Goal: Transaction & Acquisition: Subscribe to service/newsletter

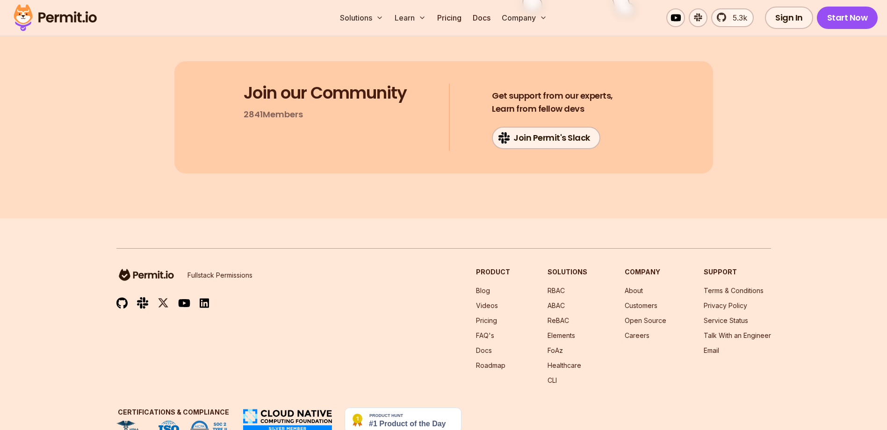
scroll to position [5006, 0]
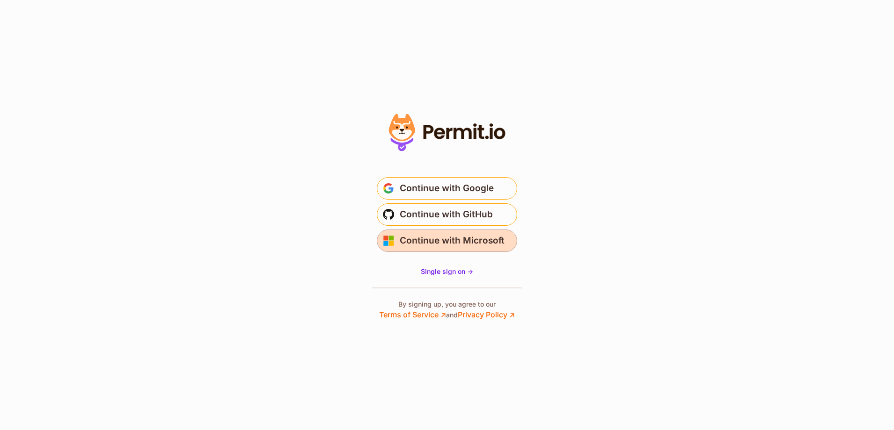
click at [462, 239] on span "Continue with Microsoft" at bounding box center [452, 240] width 105 height 15
click at [547, 197] on section "Or" at bounding box center [447, 215] width 894 height 430
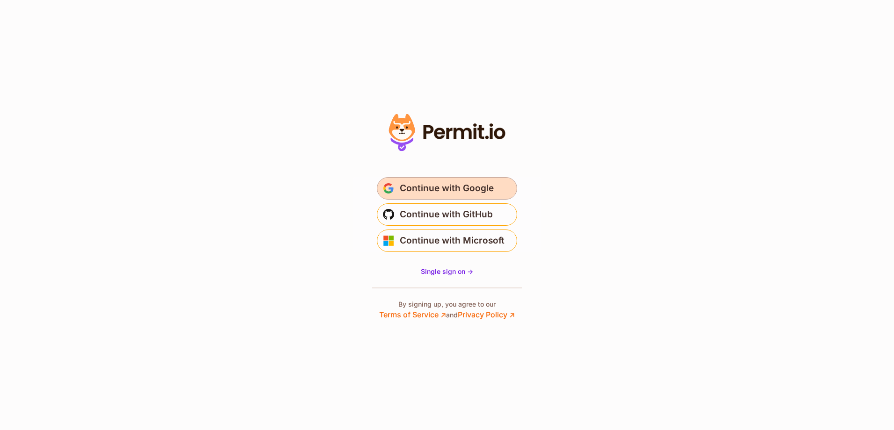
click at [489, 186] on span "Continue with Google" at bounding box center [447, 188] width 94 height 15
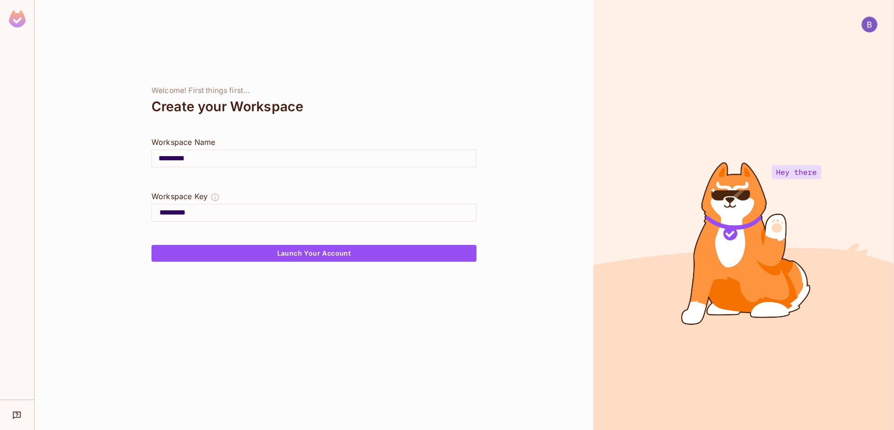
drag, startPoint x: 196, startPoint y: 156, endPoint x: 178, endPoint y: 159, distance: 18.5
click at [178, 159] on input "*********" at bounding box center [314, 158] width 324 height 26
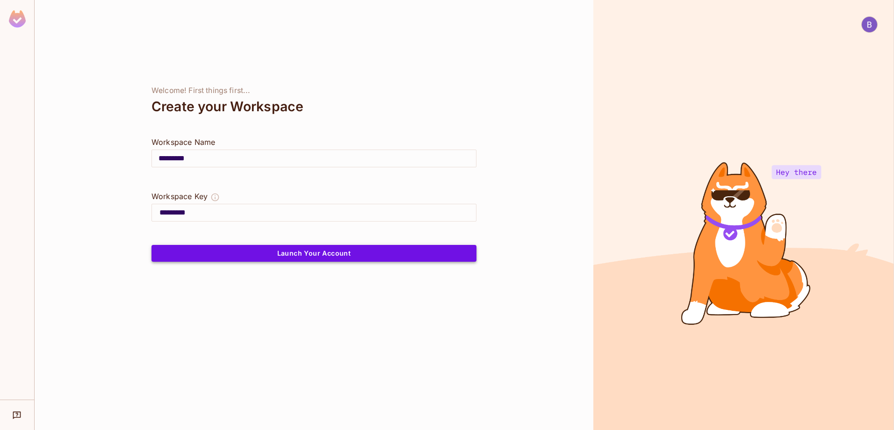
type input "******"
click at [306, 251] on button "Launch Your Account" at bounding box center [314, 253] width 325 height 17
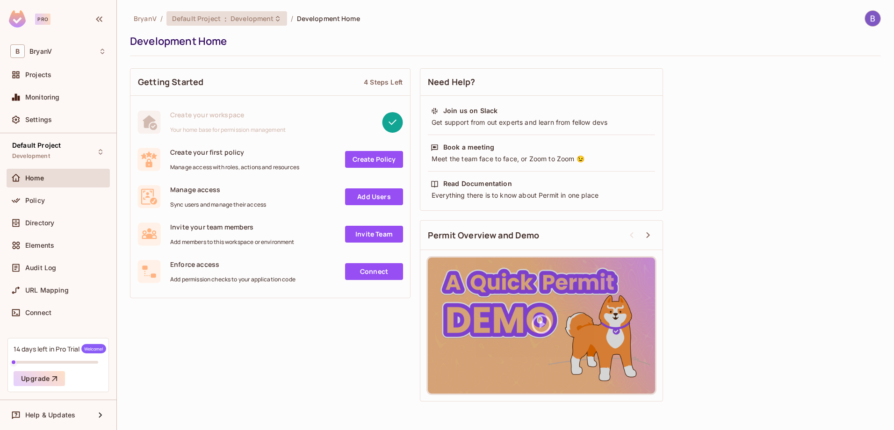
click at [274, 20] on icon at bounding box center [277, 18] width 7 height 7
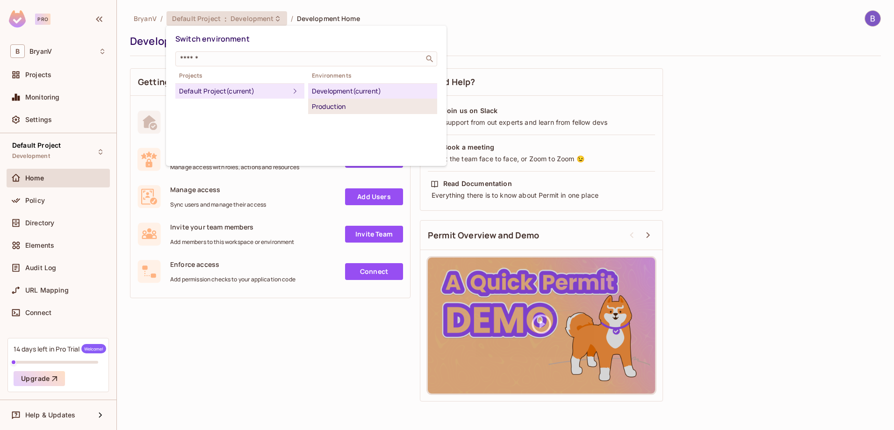
click at [377, 111] on div "Production" at bounding box center [373, 106] width 122 height 11
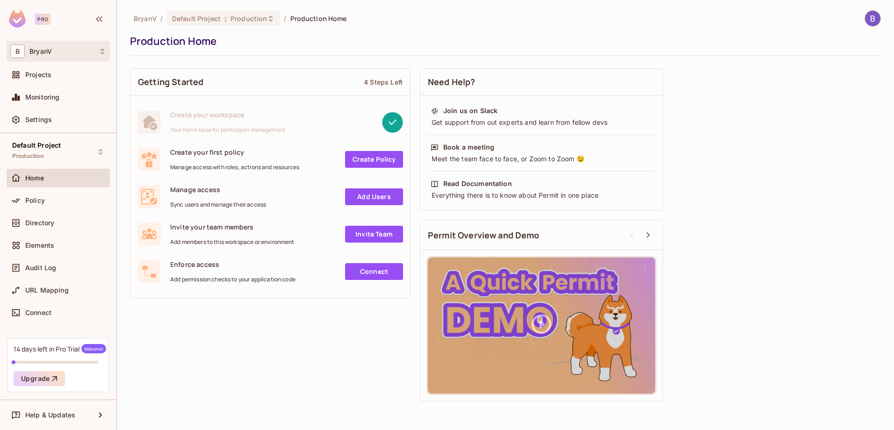
click at [71, 52] on div "B BryanV" at bounding box center [58, 51] width 96 height 14
click at [237, 19] on div at bounding box center [447, 215] width 894 height 430
click at [267, 15] on icon at bounding box center [270, 18] width 7 height 7
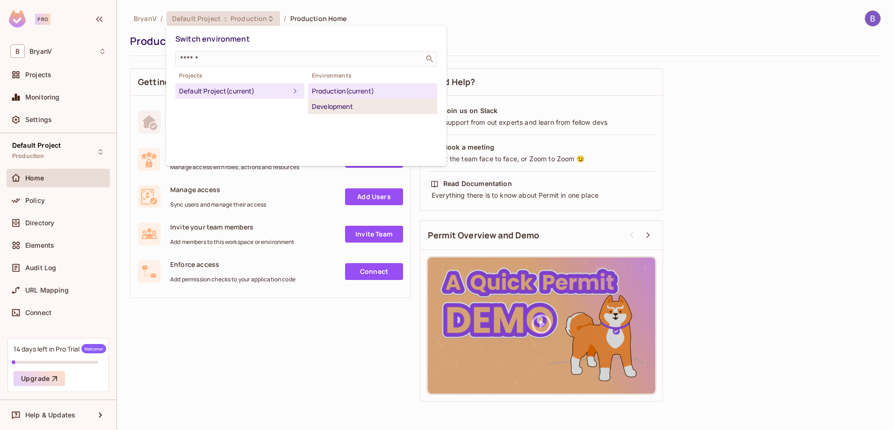
click at [324, 103] on div "Development" at bounding box center [373, 106] width 122 height 11
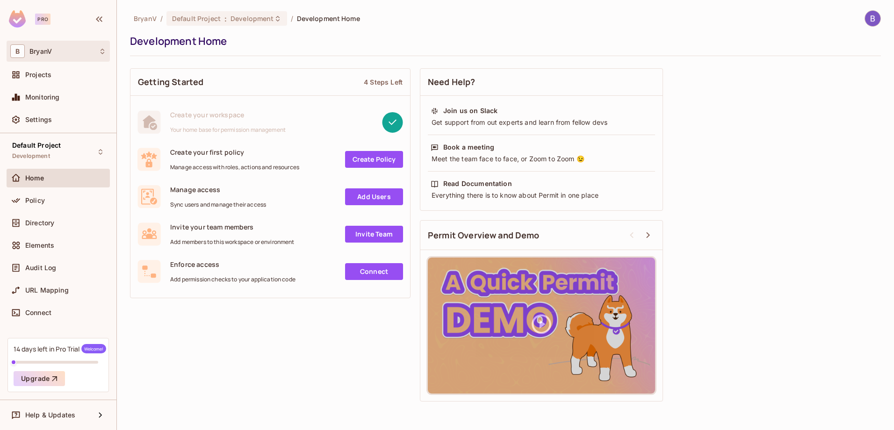
click at [101, 52] on icon at bounding box center [102, 51] width 7 height 7
click at [82, 124] on div at bounding box center [447, 215] width 894 height 430
click at [61, 122] on div "Settings" at bounding box center [65, 119] width 81 height 7
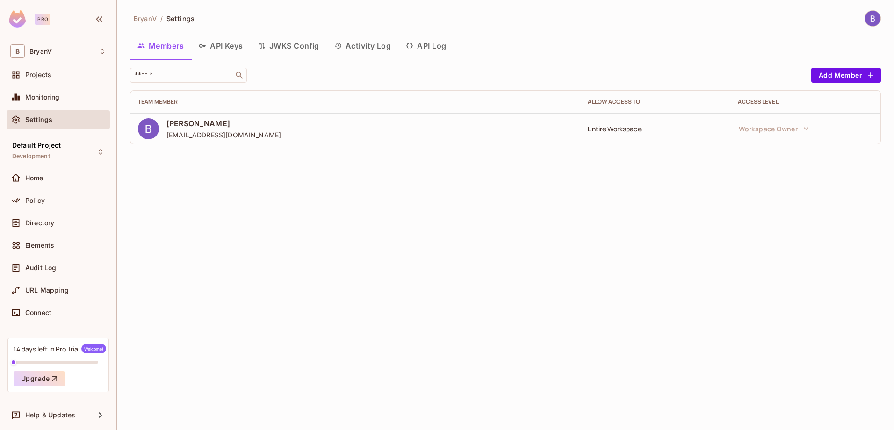
click at [585, 170] on div "BryanV / Settings Members API Keys JWKS Config Activity Log API Log ​ Add Membe…" at bounding box center [505, 215] width 777 height 430
click at [53, 55] on div "B BryanV" at bounding box center [58, 51] width 96 height 14
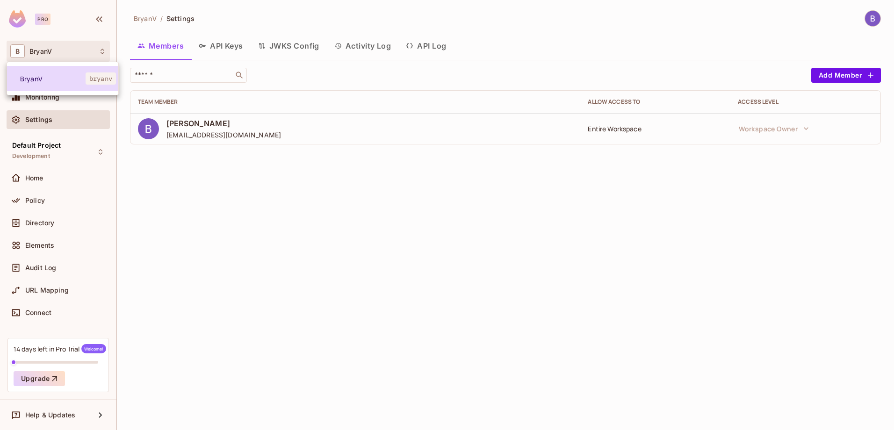
click at [79, 73] on li "BryanV bryanv" at bounding box center [62, 78] width 111 height 25
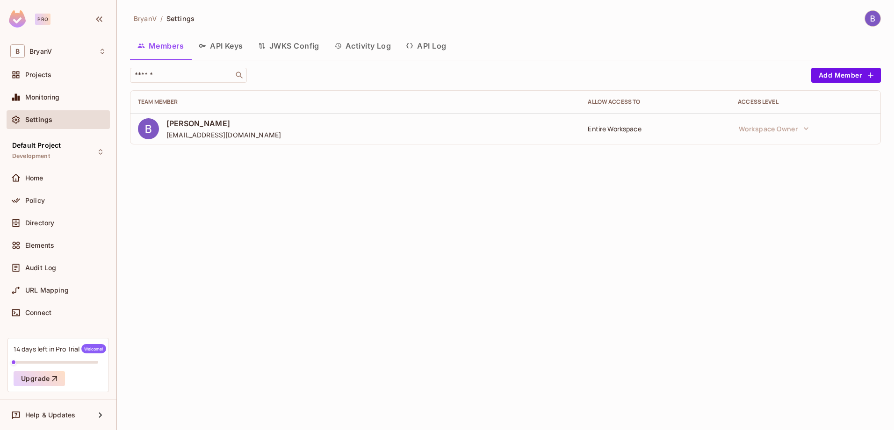
click at [287, 190] on div "BryanV / Settings Members API Keys JWKS Config Activity Log API Log ​ Add Membe…" at bounding box center [505, 215] width 777 height 430
click at [73, 74] on div "Projects" at bounding box center [65, 74] width 81 height 7
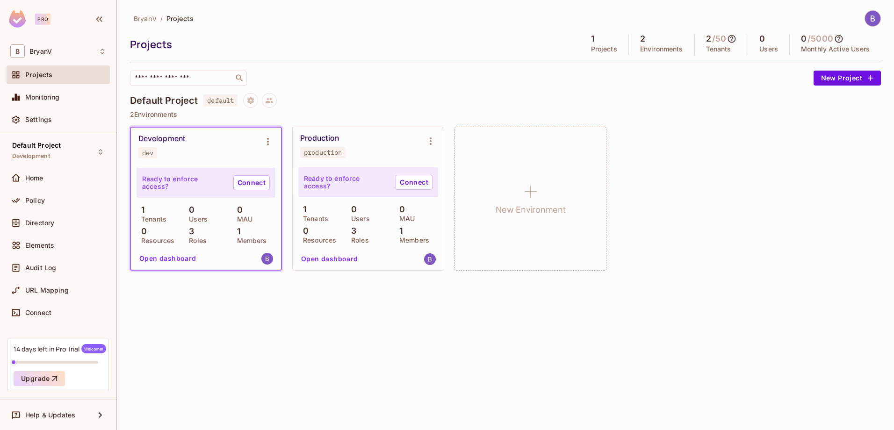
click at [871, 22] on img at bounding box center [872, 18] width 15 height 15
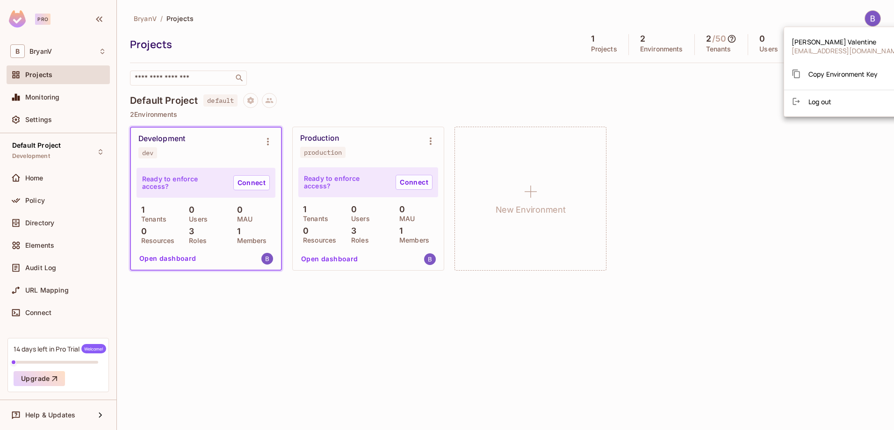
click at [647, 119] on div at bounding box center [447, 215] width 894 height 430
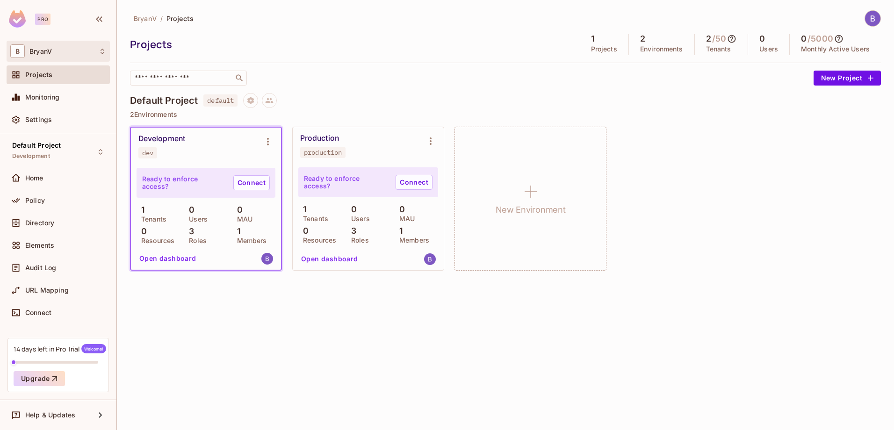
click at [30, 53] on span "BryanV" at bounding box center [40, 51] width 22 height 7
click at [35, 75] on span "BryanV" at bounding box center [52, 78] width 65 height 9
click at [104, 53] on icon at bounding box center [102, 51] width 7 height 7
click at [298, 23] on div at bounding box center [447, 215] width 894 height 430
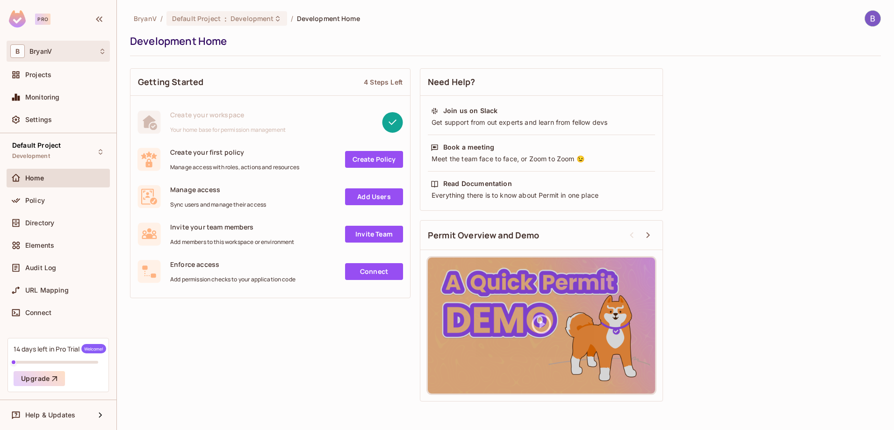
click at [69, 55] on div "B BryanV" at bounding box center [58, 51] width 96 height 14
click at [74, 51] on div at bounding box center [447, 215] width 894 height 430
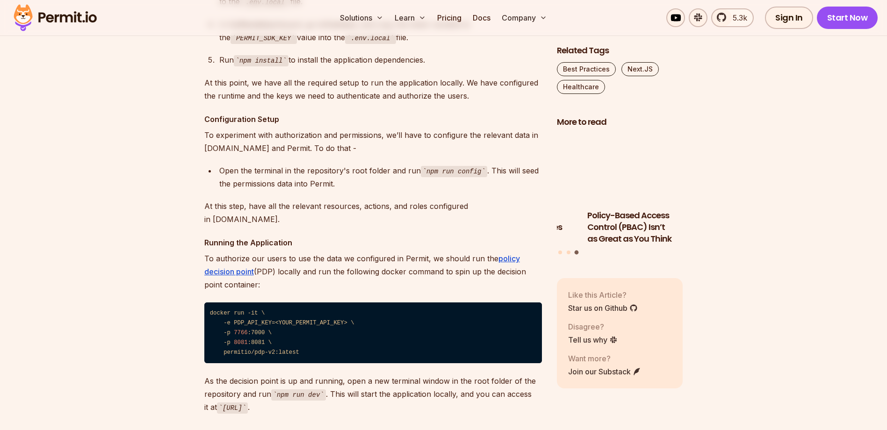
scroll to position [2105, 0]
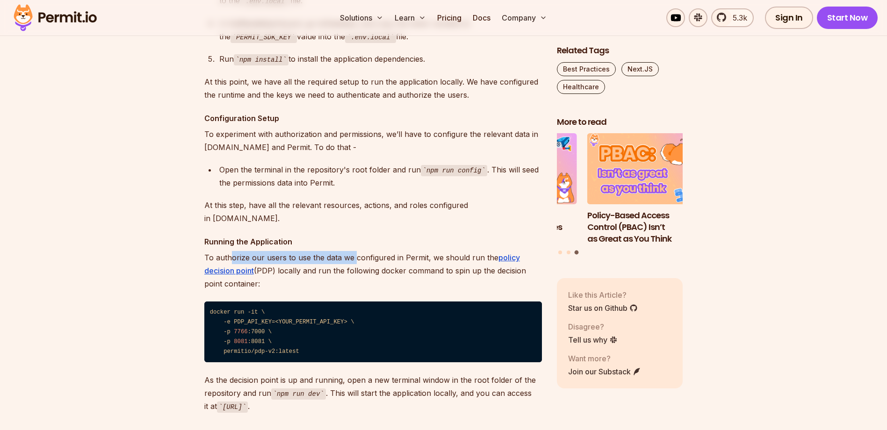
drag, startPoint x: 232, startPoint y: 203, endPoint x: 355, endPoint y: 208, distance: 123.1
click at [355, 251] on p "To authorize our users to use the data we configured in Permit, we should run t…" at bounding box center [373, 270] width 338 height 39
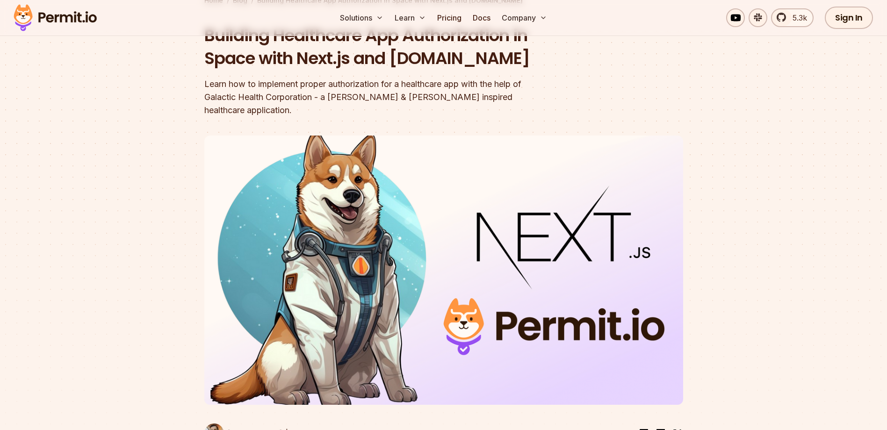
scroll to position [0, 0]
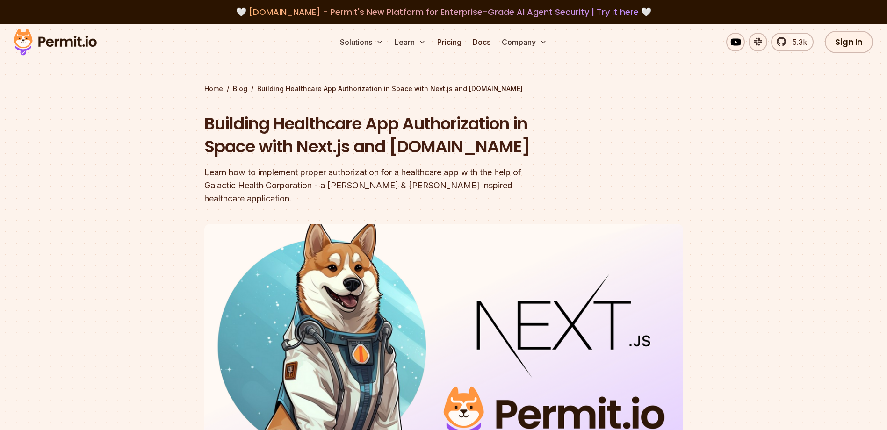
click at [66, 241] on div at bounding box center [443, 390] width 887 height 352
